Goal: Check status: Check status

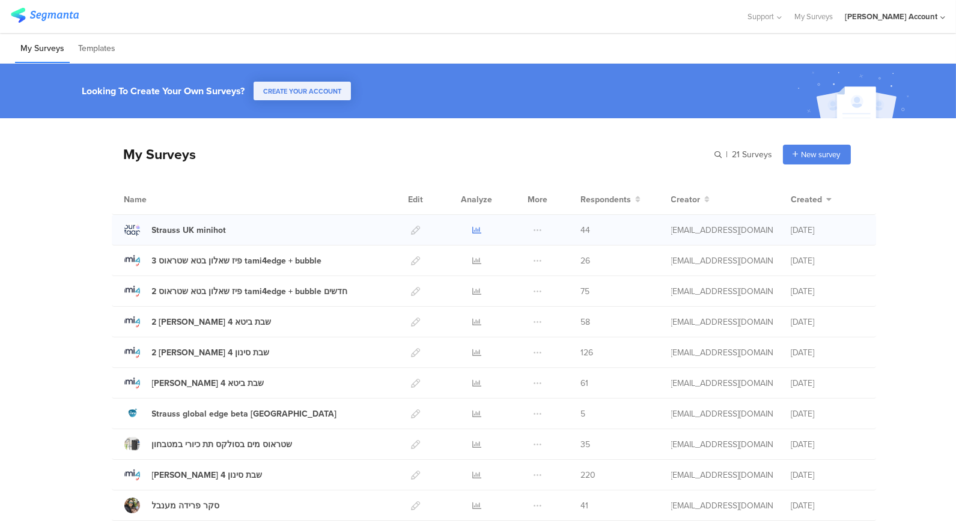
click at [472, 226] on icon at bounding box center [476, 230] width 9 height 9
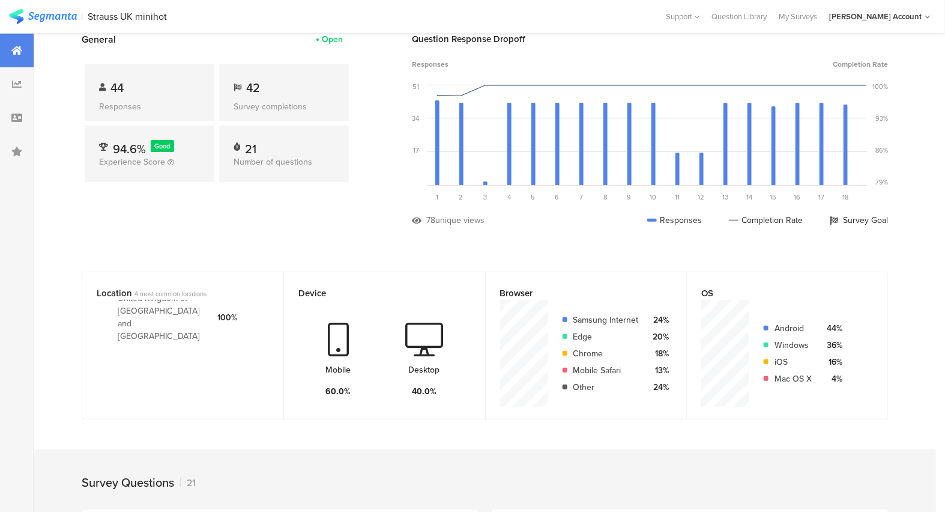
scroll to position [133, 0]
